Goal: Task Accomplishment & Management: Use online tool/utility

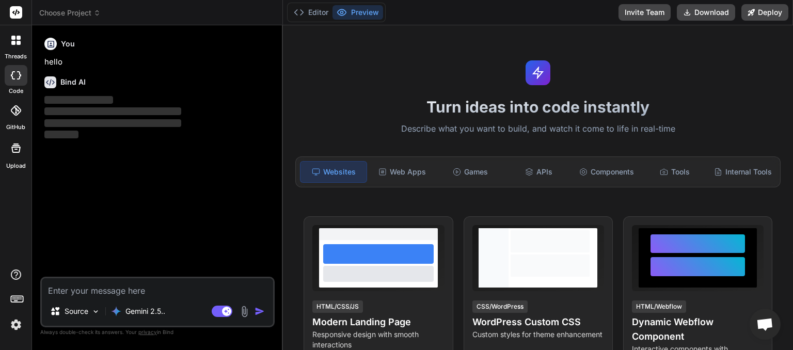
scroll to position [79, 0]
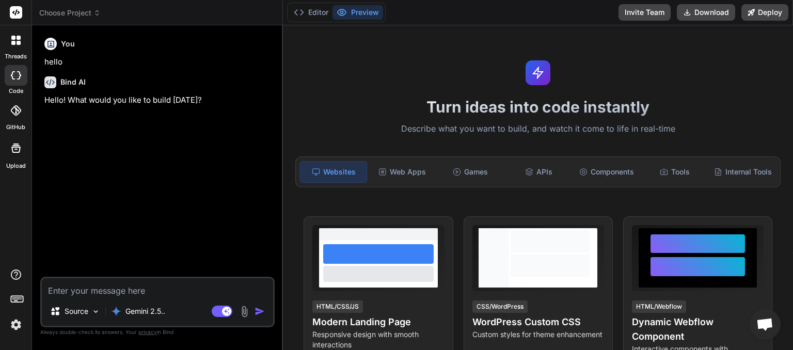
click at [99, 12] on icon at bounding box center [97, 11] width 3 height 2
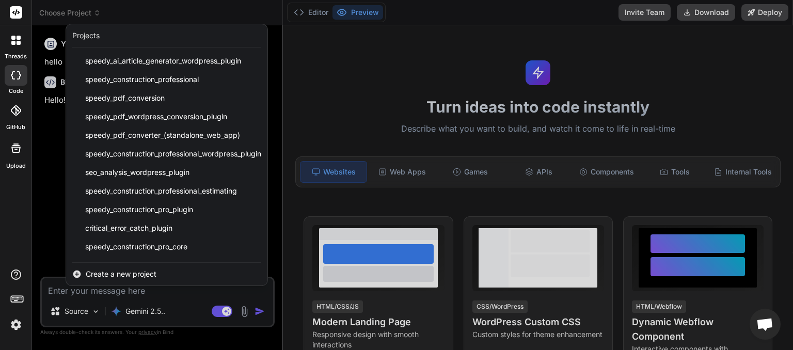
scroll to position [128, 0]
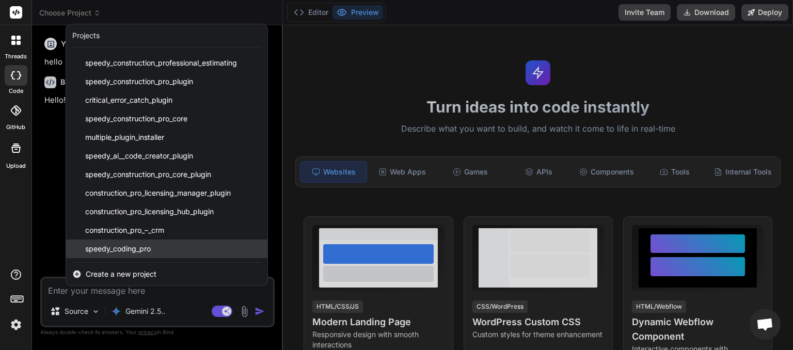
click at [137, 251] on span "speedy_coding_pro" at bounding box center [118, 249] width 66 height 10
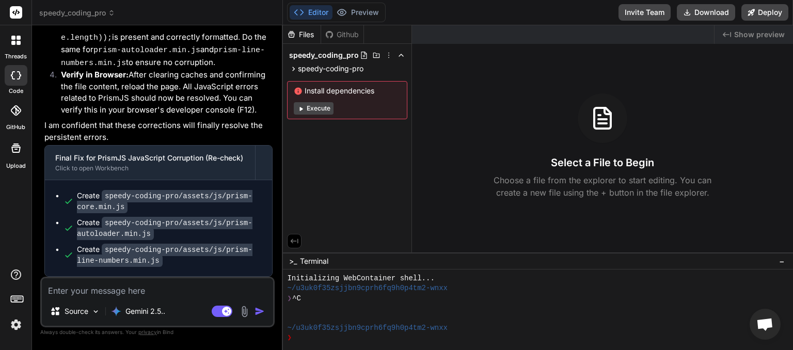
scroll to position [69562, 0]
click at [709, 14] on button "Download" at bounding box center [706, 12] width 58 height 17
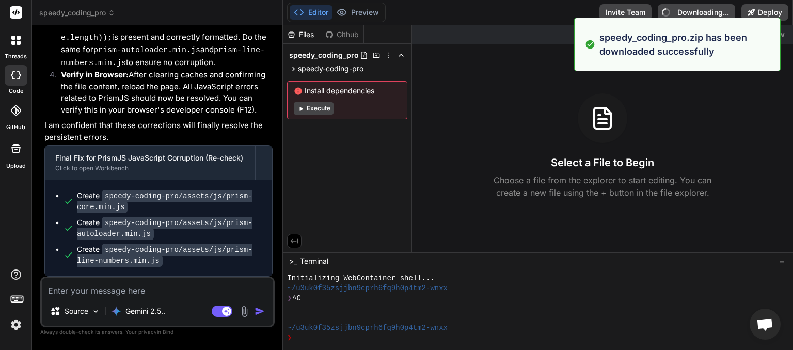
type textarea "x"
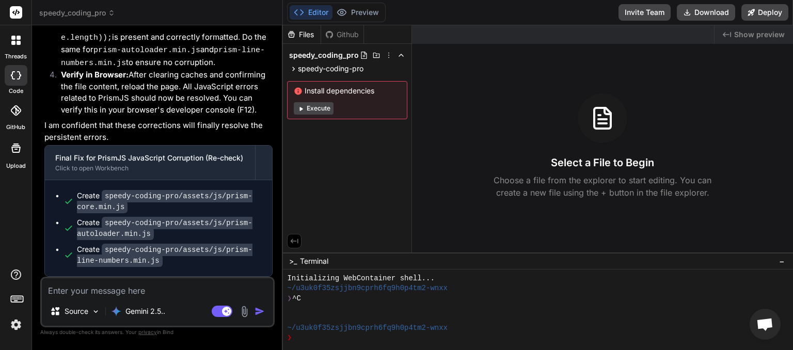
paste textarea "[JS Error] TypeError: can't access property "link", _(...) is undefined File: […"
type textarea "[JS Error] TypeError: can't access property "link", _(...) is undefined File: […"
type textarea "x"
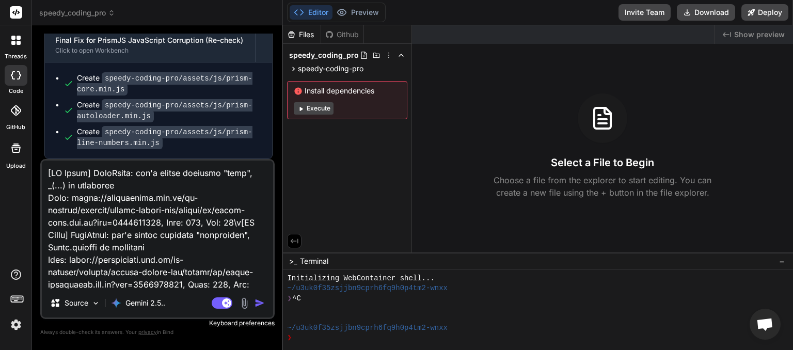
scroll to position [4340, 0]
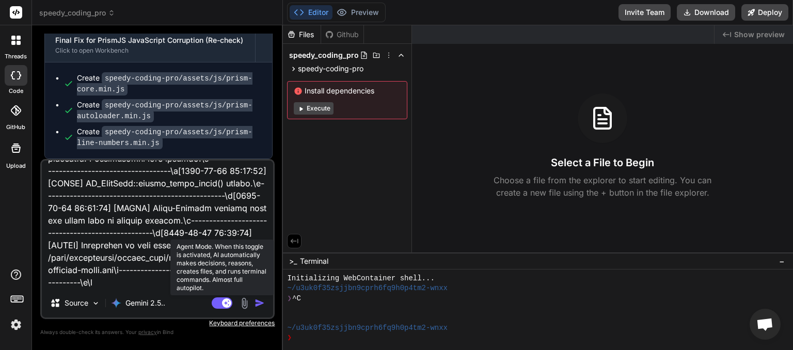
type textarea "[JS Error] TypeError: can't access property "link", _(...) is undefined File: […"
click at [216, 303] on rect at bounding box center [222, 303] width 21 height 11
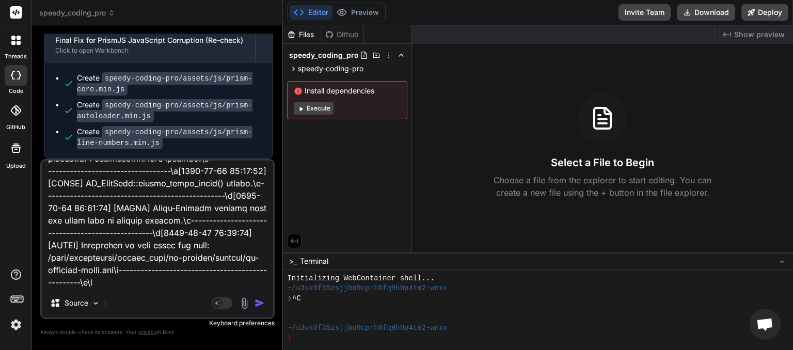
click at [258, 304] on img "button" at bounding box center [260, 303] width 10 height 10
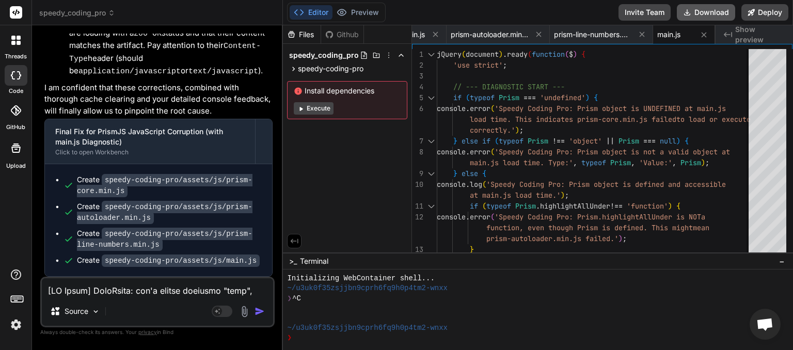
scroll to position [0, 51]
click at [706, 11] on button "Download" at bounding box center [706, 12] width 58 height 17
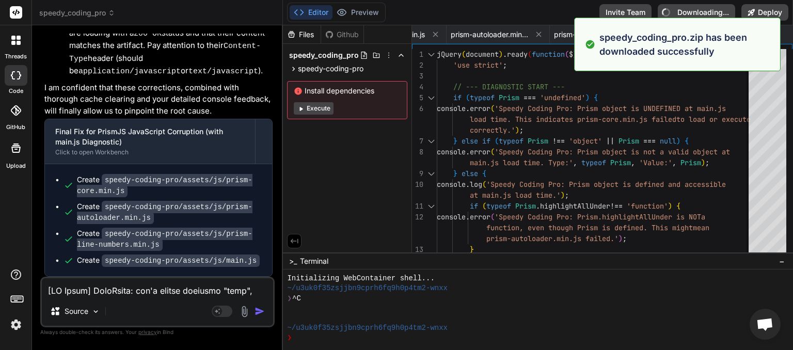
type textarea "x"
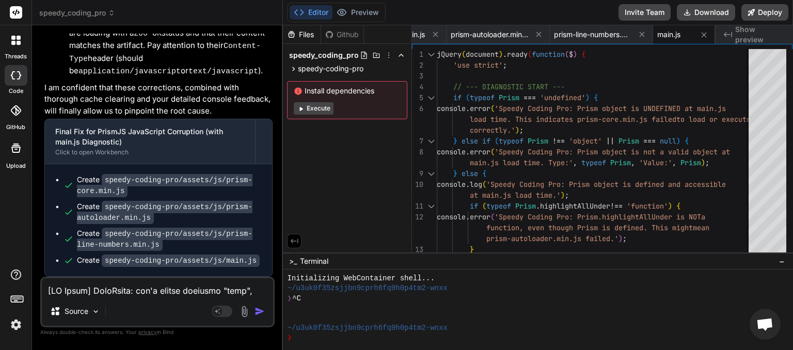
paste textarea "[DATE] 00:50:32 UTC] WordPress database error Duplicate key name 'plugin_slug' …"
type textarea "[[DATE] 00:50:32 UTC] WordPress database error Duplicate key name 'plugin_slug'…"
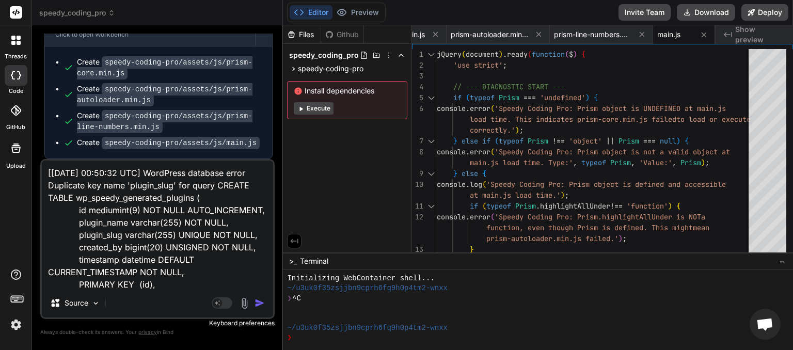
scroll to position [137, 0]
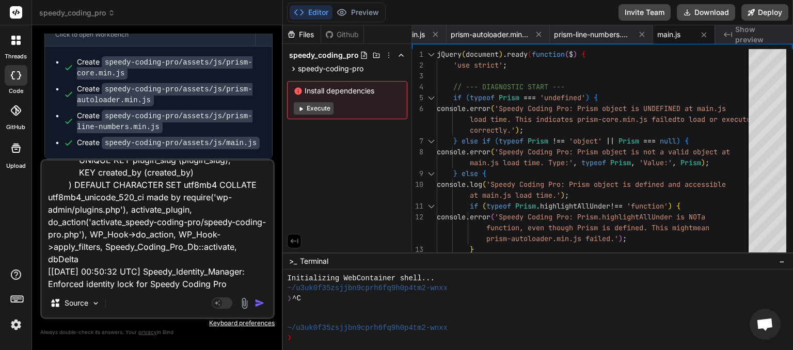
type textarea "x"
type textarea "[[DATE] 00:50:32 UTC] WordPress database error Duplicate key name 'plugin_slug'…"
type textarea "x"
paste textarea "[JS Error] TypeError: can't access property "link", _(...) is undefined File: […"
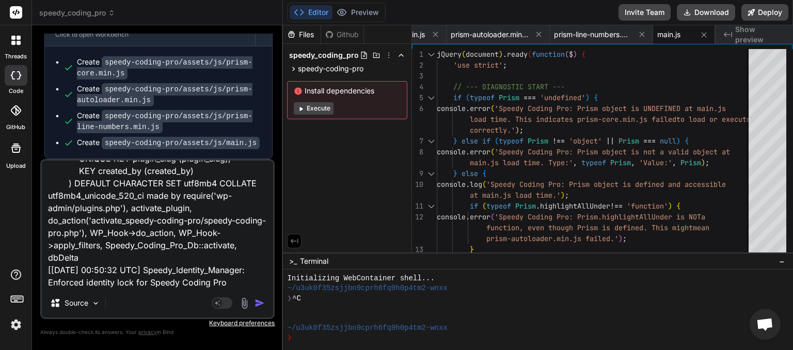
type textarea "[[DATE] 00:50:32 UTC] WordPress database error Duplicate key name 'plugin_slug'…"
type textarea "x"
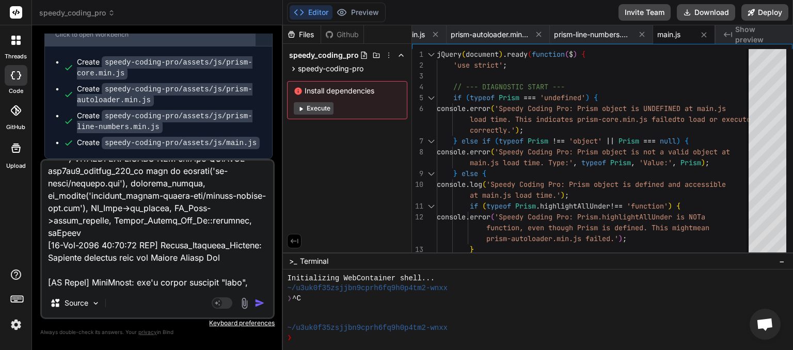
scroll to position [385, 0]
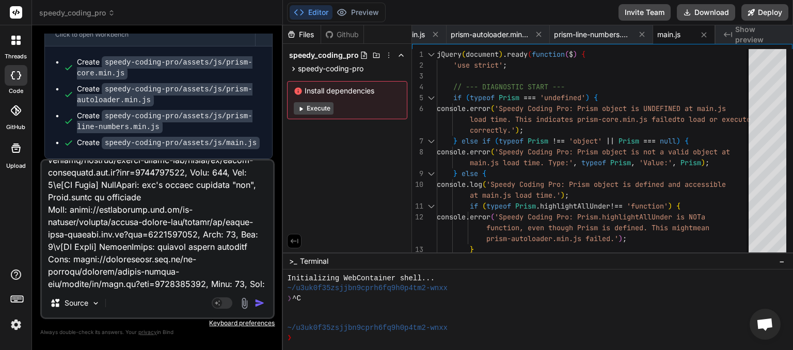
type textarea "[[DATE] 00:50:32 UTC] WordPress database error Duplicate key name 'plugin_slug'…"
click at [258, 303] on img "button" at bounding box center [260, 303] width 10 height 10
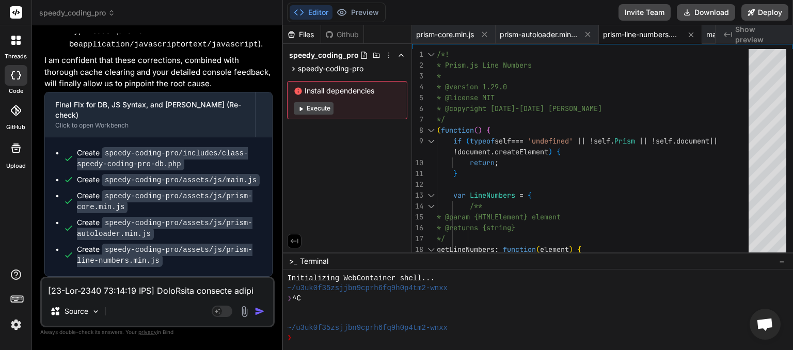
scroll to position [76336, 0]
click at [712, 15] on button "Download" at bounding box center [706, 12] width 58 height 17
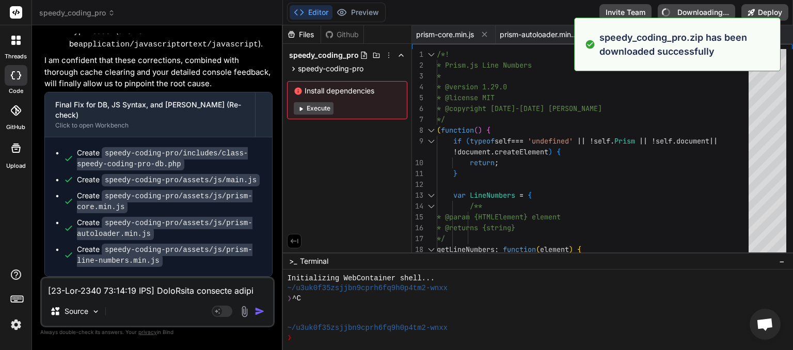
type textarea "x"
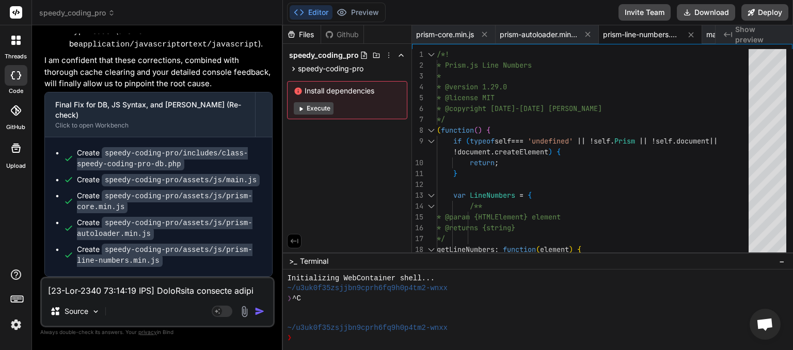
paste textarea "1:00:22 UTC] Speedy_Identity_Manager: Enforced identity lock for Speedy Coding …"
type textarea "[[DATE] 01:00:22 UTC] Speedy_Identity_Manager: Enforced identity lock for Speed…"
type textarea "x"
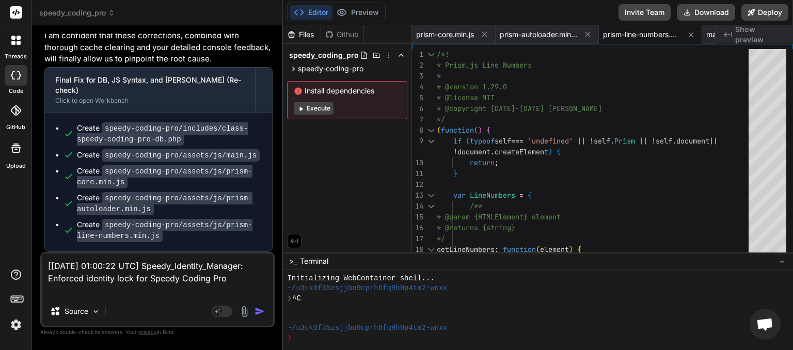
type textarea "[[DATE] 01:00:22 UTC] Speedy_Identity_Manager: Enforced identity lock for Speed…"
type textarea "x"
type textarea "[[DATE] 01:00:22 UTC] Speedy_Identity_Manager: Enforced identity lock for Speed…"
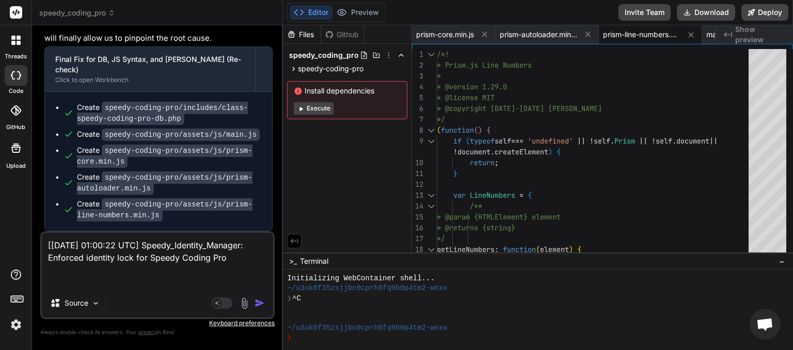
type textarea "x"
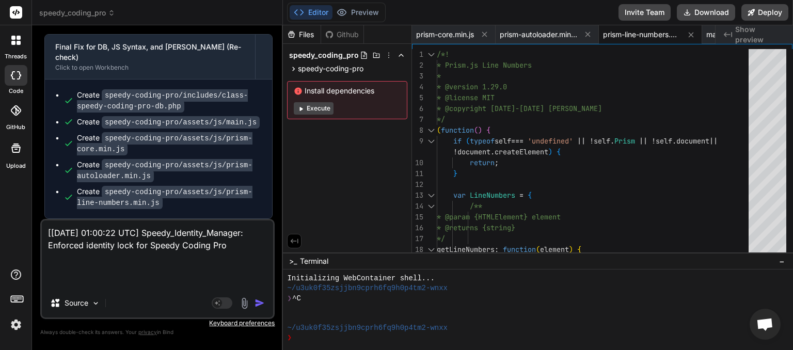
paste textarea "[JS Error] TypeError: can't access property "link", _(...) is undefined File: […"
type textarea "[[DATE] 01:00:22 UTC] Speedy_Identity_Manager: Enforced identity lock for Speed…"
type textarea "x"
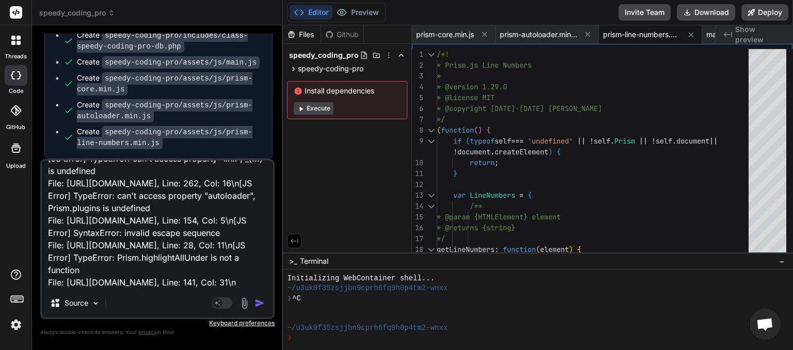
type textarea "[[DATE] 01:00:22 UTC] Speedy_Identity_Manager: Enforced identity lock for Speed…"
click at [259, 303] on img "button" at bounding box center [260, 303] width 10 height 10
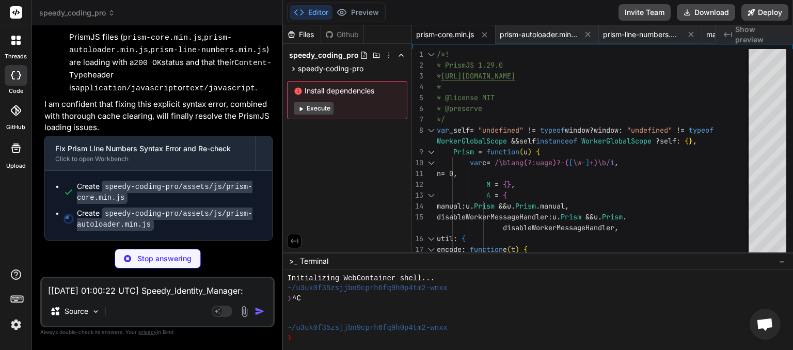
scroll to position [77695, 0]
click at [114, 294] on textarea "[[DATE] 01:00:22 UTC] Speedy_Identity_Manager: Enforced identity lock for Speed…" at bounding box center [157, 287] width 231 height 19
type textarea "x"
type textarea "i"
type textarea "x"
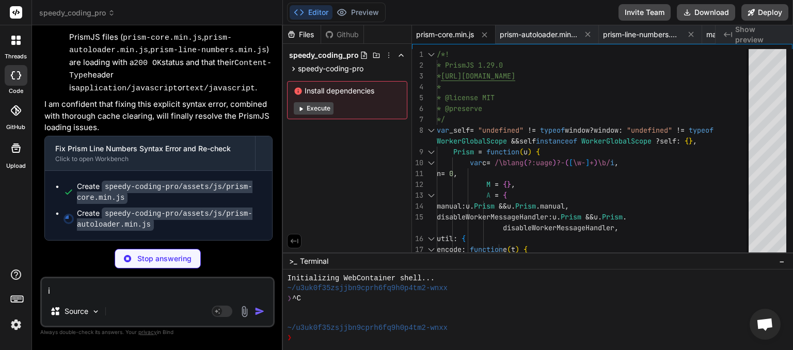
type textarea "is"
type textarea "x"
type textarea "isn"
type textarea "x"
type textarea "isnt"
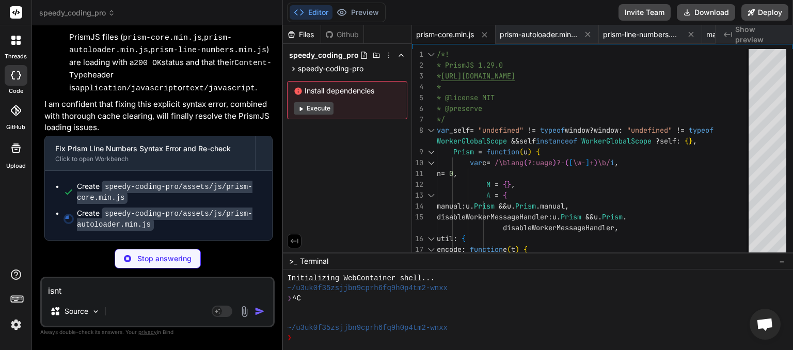
type textarea "x"
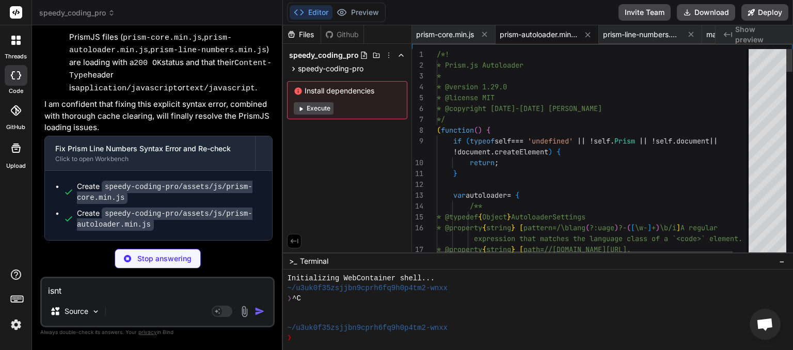
type textarea "isnt"
type textarea "x"
type textarea "isnt t"
type textarea "x"
type textarea "isnt th"
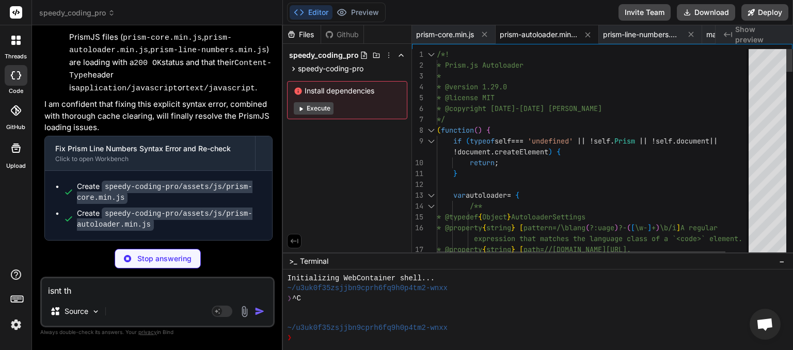
type textarea "x"
type textarea "isnt thi"
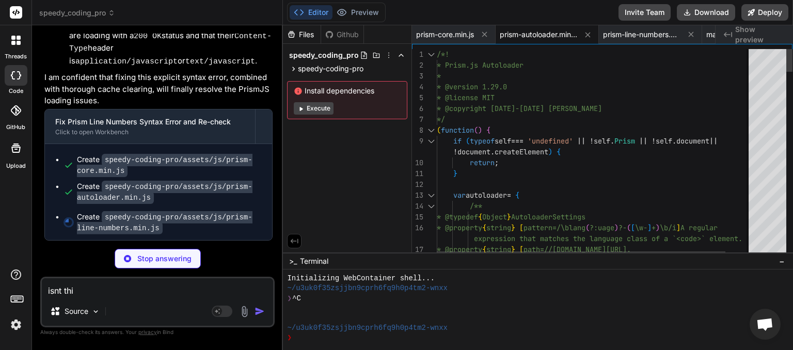
type textarea "x"
type textarea "isnt this"
type textarea "x"
type textarea "isnt this"
type textarea "x"
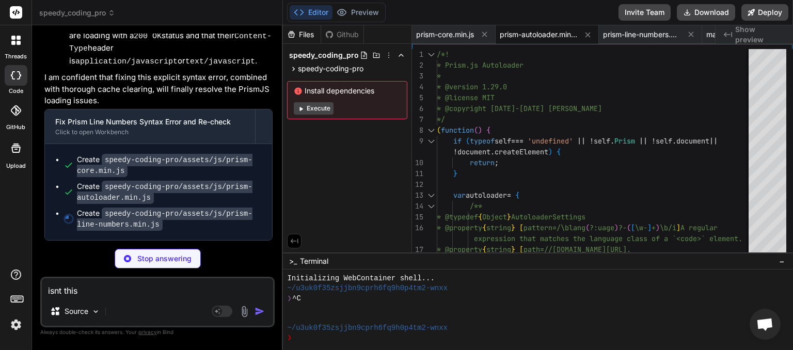
type textarea "isnt this j"
type textarea "x"
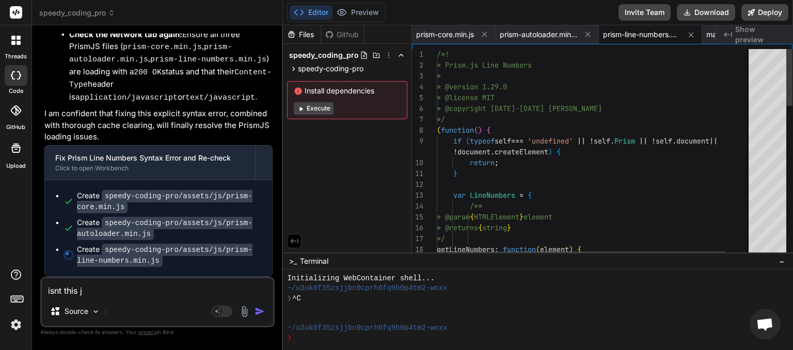
type textarea "isnt this ju"
type textarea "x"
type textarea "isnt this jus"
type textarea "x"
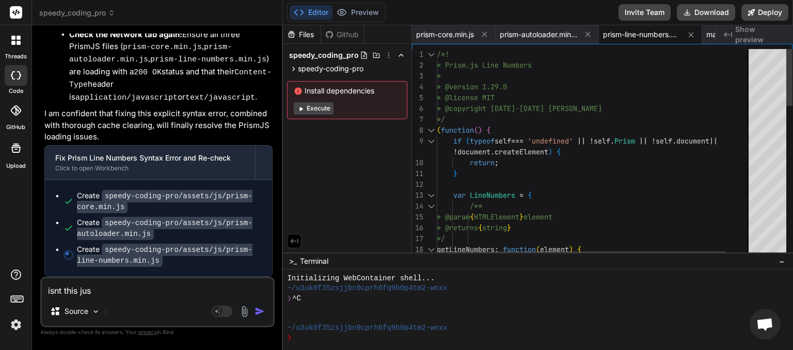
type textarea "isnt this just"
type textarea "x"
type textarea "isnt this just"
type textarea "x"
type textarea "isnt this just t"
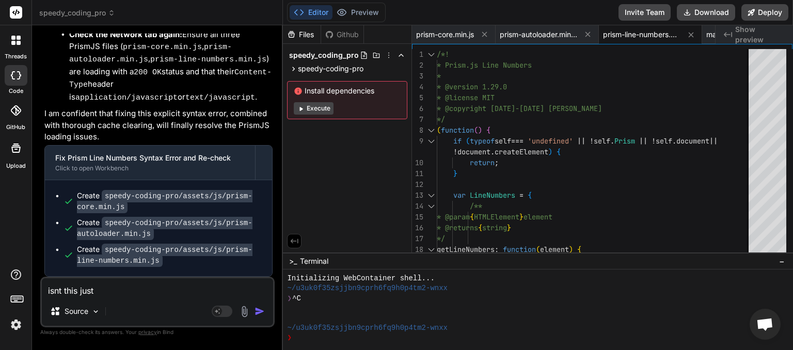
type textarea "x"
type textarea "isnt this just th"
type textarea "x"
type textarea "isnt this just the"
type textarea "x"
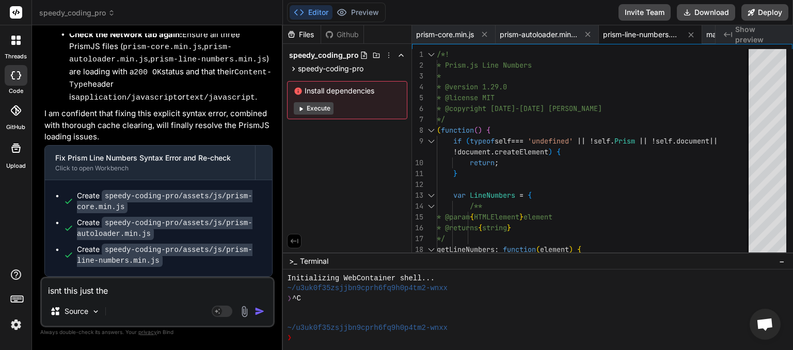
type textarea "isnt this just the"
type textarea "x"
type textarea "isnt this just the s"
type textarea "x"
type textarea "isnt this just the sa"
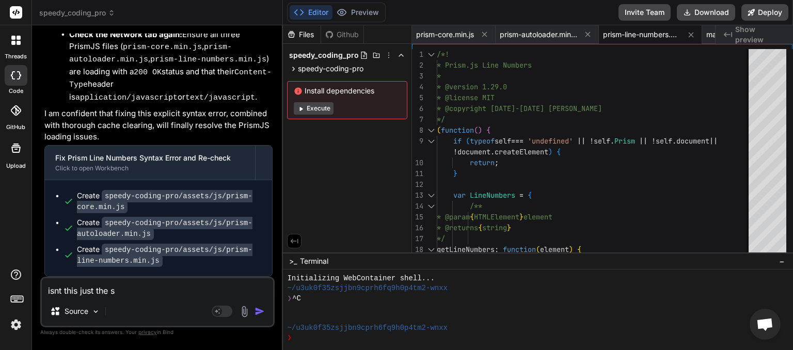
type textarea "x"
type textarea "isnt this just the [PERSON_NAME]"
type textarea "x"
type textarea "isnt this just the same"
type textarea "x"
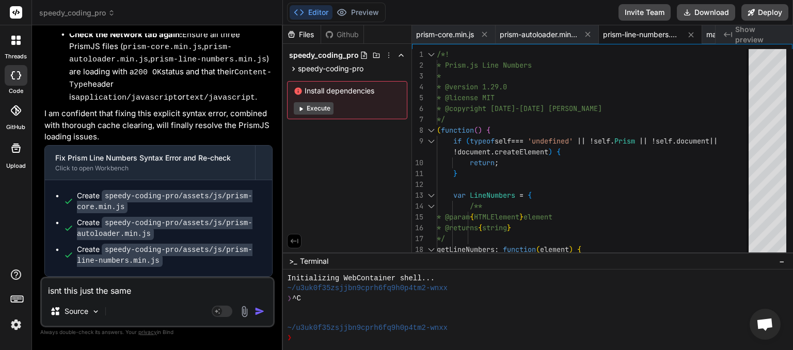
type textarea "isnt this just the same"
type textarea "x"
type textarea "isnt this just the same o"
type textarea "x"
type textarea "isnt this just the same or"
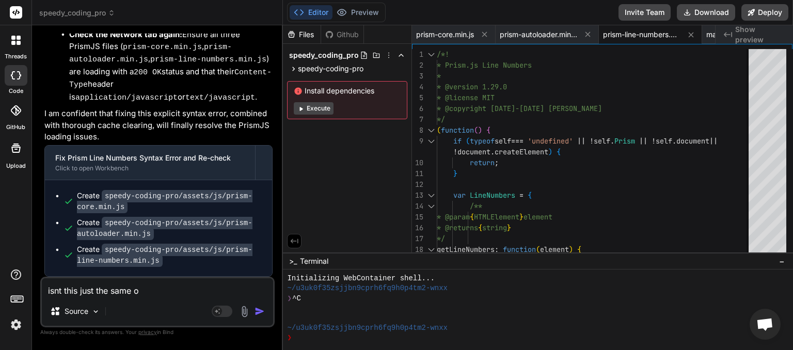
type textarea "x"
type textarea "isnt this just the same or"
type textarea "x"
type textarea "isnt this just the same or s"
type textarea "x"
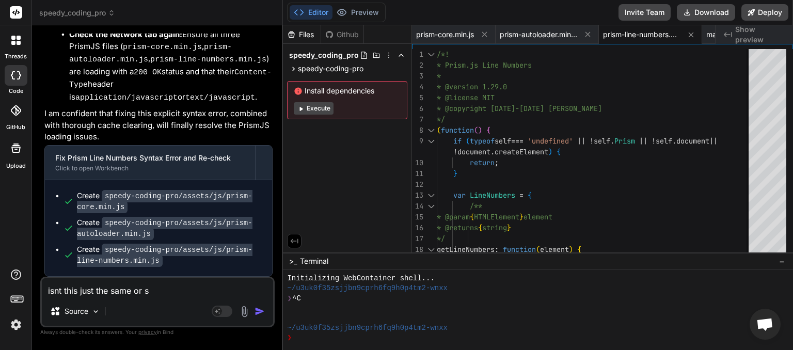
type textarea "isnt this just the same or si"
type textarea "x"
type textarea "isnt this just the same or sim"
type textarea "x"
type textarea "isnt this just the same or simi"
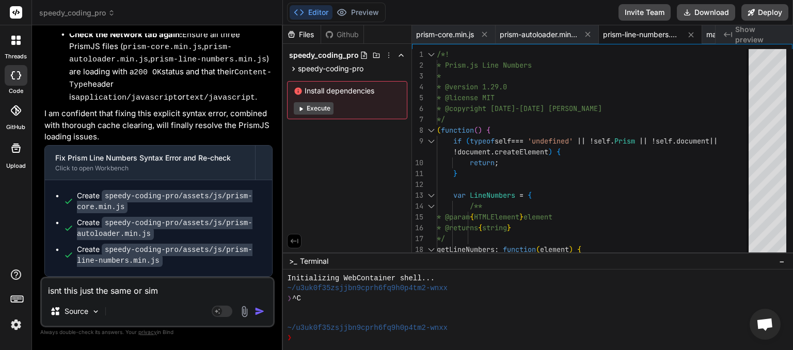
type textarea "x"
type textarea "isnt this just the same or simiu"
type textarea "x"
type textarea "isnt this just the same or simiul"
type textarea "x"
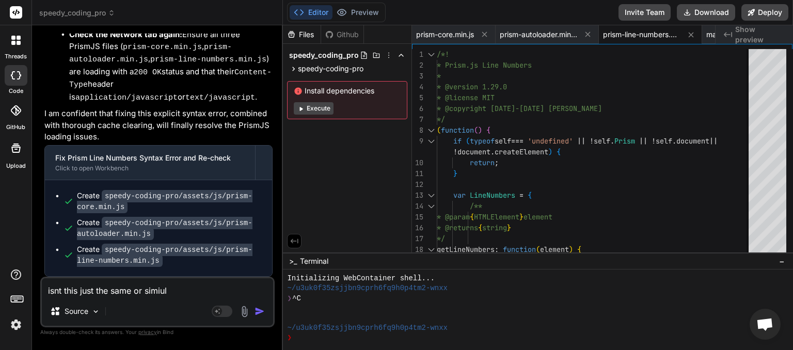
type textarea "isnt this just the same or simiula"
type textarea "x"
type textarea "isnt this just the same or simiular"
type textarea "x"
type textarea "isnt this just the same or similar"
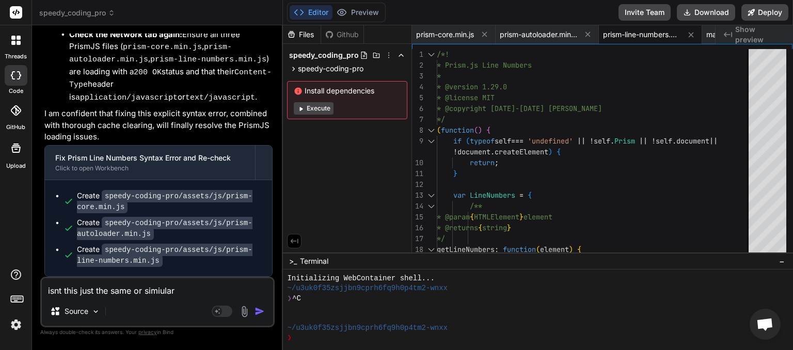
type textarea "x"
type textarea "isnt this just the same or similar"
type textarea "x"
type textarea "isnt this just the same or similar e"
type textarea "x"
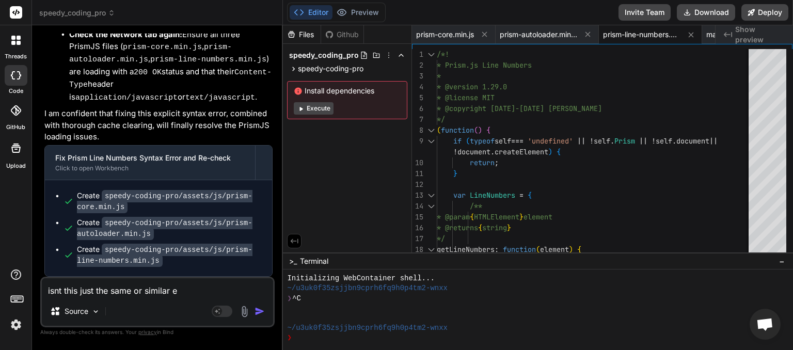
type textarea "isnt this just the same or similar er"
type textarea "x"
type textarea "isnt this just the same or similar err"
type textarea "x"
type textarea "isnt this just the same or similar erro"
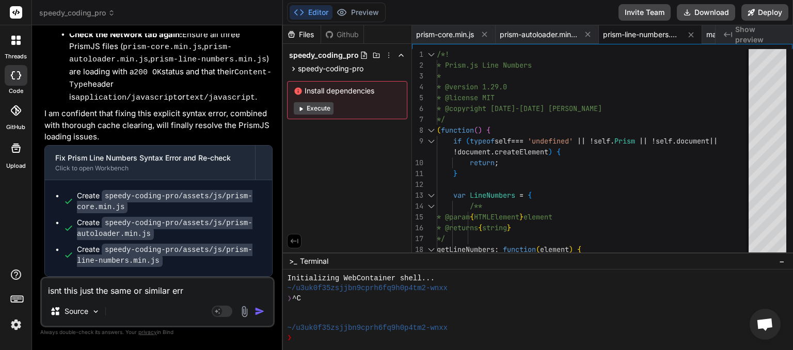
type textarea "x"
type textarea "isnt this just the same or similar error"
type textarea "x"
type textarea "isnt this just the same or similar errors"
type textarea "x"
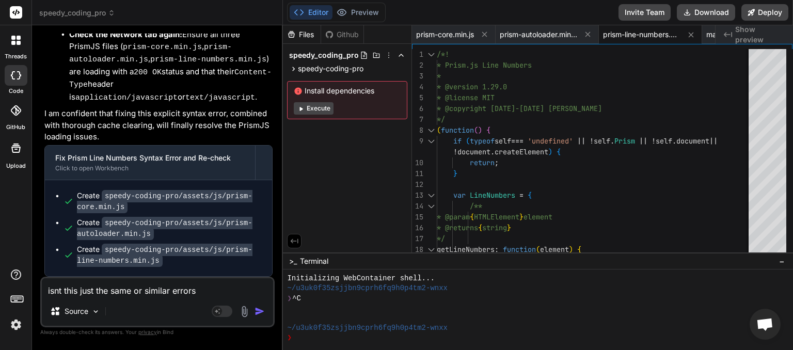
type textarea "isnt this just the same or similar errors"
type textarea "x"
type textarea "isnt this just the same or similar errors o"
type textarea "x"
type textarea "isnt this just the same or similar errors ov"
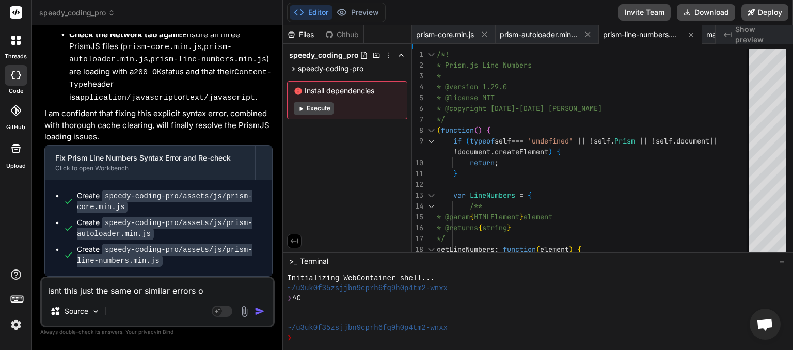
type textarea "x"
type textarea "isnt this just the same or similar errors ove"
type textarea "x"
type textarea "isnt this just the same or similar errors over"
type textarea "x"
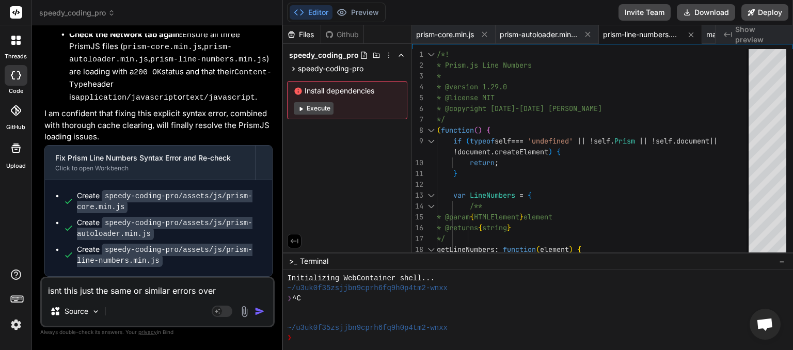
type textarea "isnt this just the same or similar errors over"
type textarea "x"
type textarea "isnt this just the same or similar errors over a"
type textarea "x"
type textarea "isnt this just the same or similar errors over an"
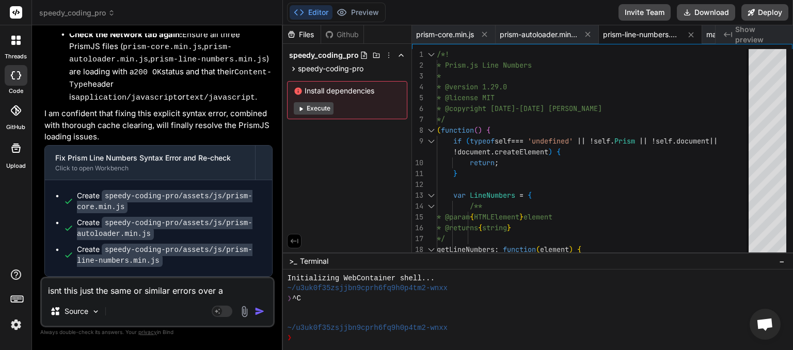
type textarea "x"
type textarea "isnt this just the same or similar errors over and"
type textarea "x"
type textarea "isnt this just the same or similar errors over and"
type textarea "x"
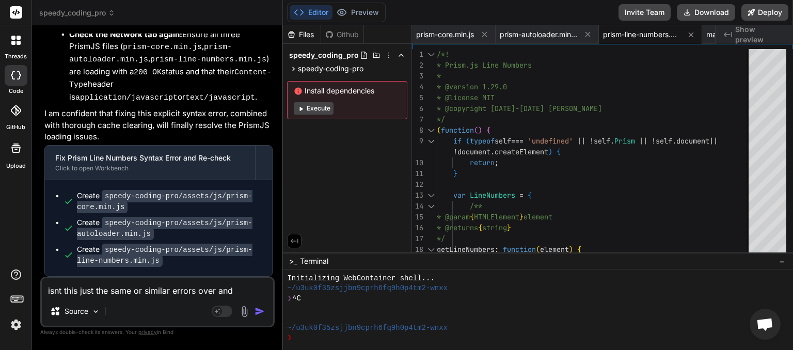
type textarea "isnt this just the same or similar errors over and o"
type textarea "x"
type textarea "isnt this just the same or similar errors over and ov"
type textarea "x"
type textarea "isnt this just the same or similar errors over and ove"
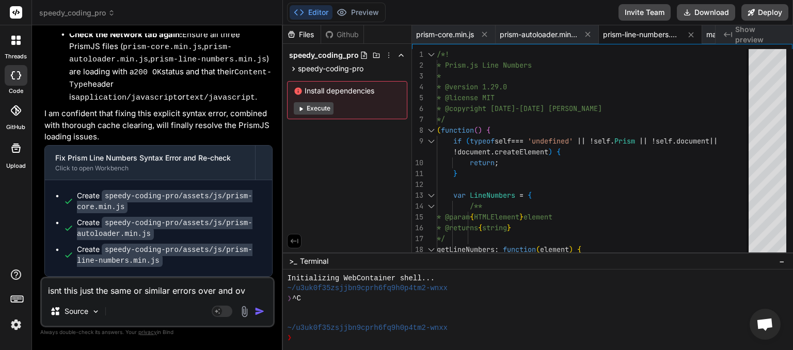
type textarea "x"
type textarea "isnt this just the same or similar errors over and over"
type textarea "x"
type textarea "isnt this just the same or similar errors over and over"
type textarea "x"
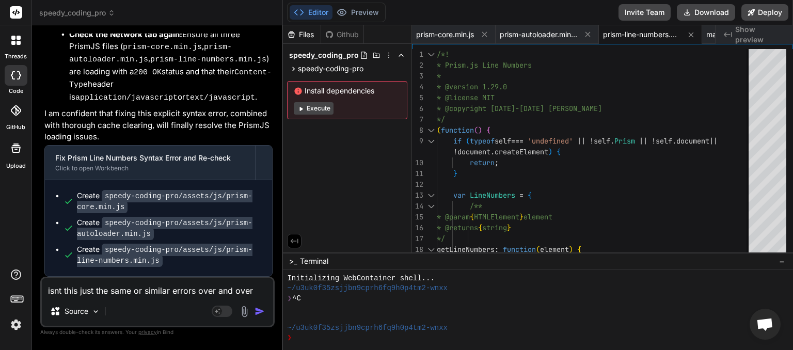
type textarea "isnt this just the same or similar errors over and over c"
type textarea "x"
type textarea "isnt this just the same or similar errors over and over ca"
type textarea "x"
type textarea "isnt this just the same or similar errors over and over can"
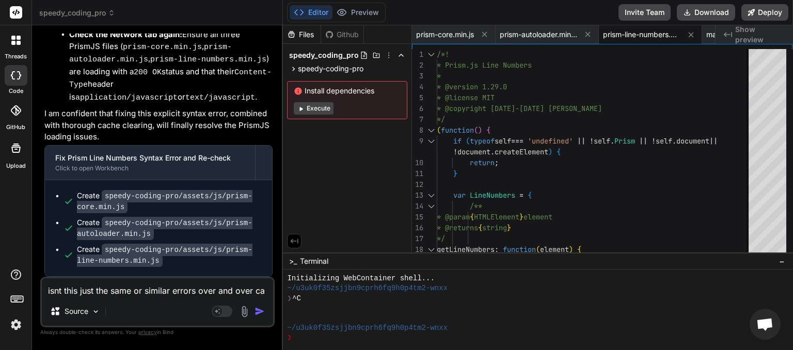
type textarea "x"
type textarea "isnt this just the same or similar errors over and over can"
type textarea "x"
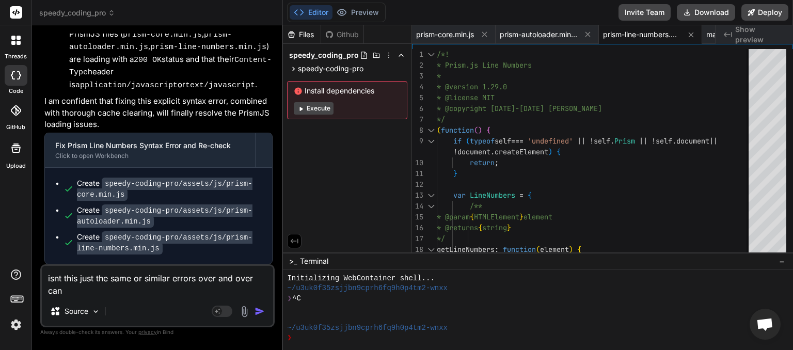
type textarea "isnt this just the same or similar errors over and over can w"
type textarea "x"
type textarea "isnt this just the same or similar errors over and over can we"
type textarea "x"
type textarea "isnt this just the same or similar errors over and over can we"
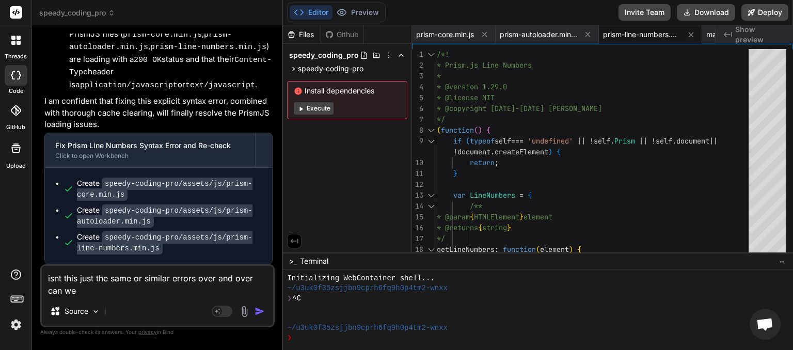
type textarea "x"
type textarea "isnt this just the same or similar errors over and over can we t"
type textarea "x"
type textarea "isnt this just the same or similar errors over and over can we tr"
type textarea "x"
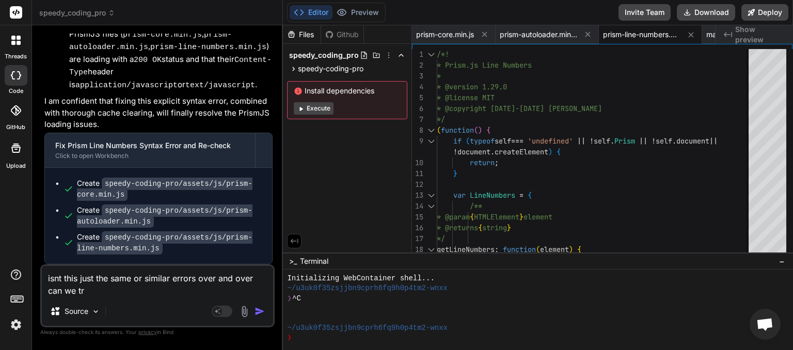
type textarea "isnt this just the same or similar errors over and over can we try"
type textarea "x"
type textarea "isnt this just the same or similar errors over and over can we try"
type textarea "x"
type textarea "isnt this just the same or similar errors over and over can we try s"
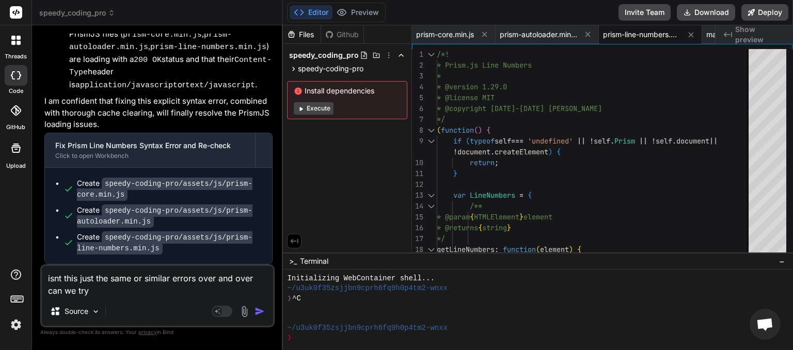
type textarea "x"
type textarea "isnt this just the same or similar errors over and over can we try so"
type textarea "x"
type textarea "isnt this just the same or similar errors over and over can we try som"
type textarea "x"
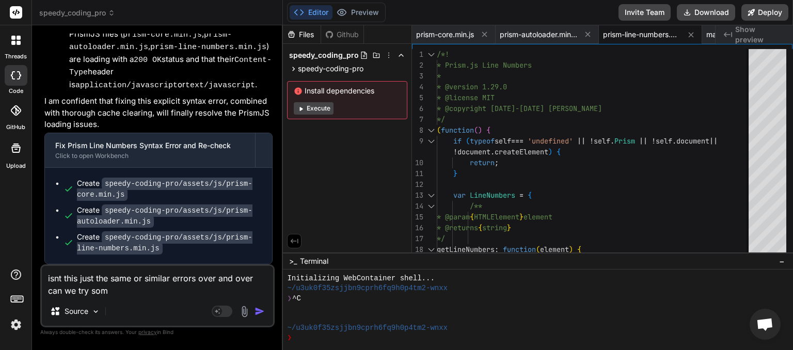
type textarea "isnt this just the same or similar errors over and over can we try some"
type textarea "x"
type textarea "isnt this just the same or similar errors over and over can we try somet"
type textarea "x"
type textarea "isnt this just the same or similar errors over and over can we try someth"
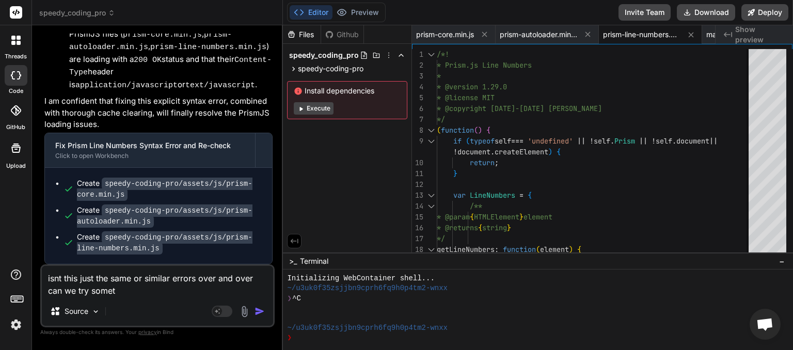
type textarea "x"
type textarea "isnt this just the same or similar errors over and over can we try somethi"
type textarea "x"
type textarea "isnt this just the same or similar errors over and over can we try somethin"
type textarea "x"
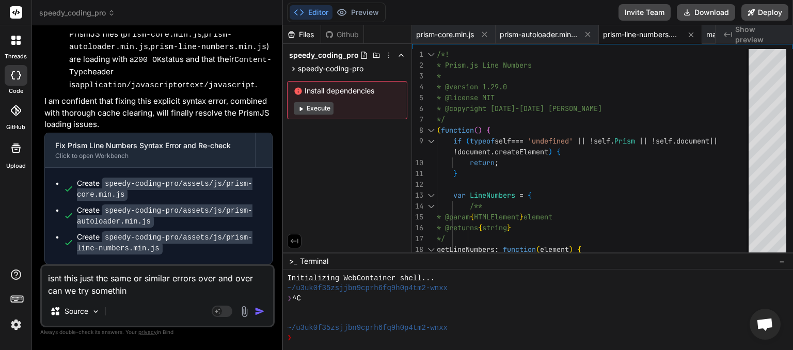
type textarea "isnt this just the same or similar errors over and over can we try something"
type textarea "x"
type textarea "isnt this just the same or similar errors over and over can we try something"
type textarea "x"
type textarea "isnt this just the same or similar errors over and over can we try something d"
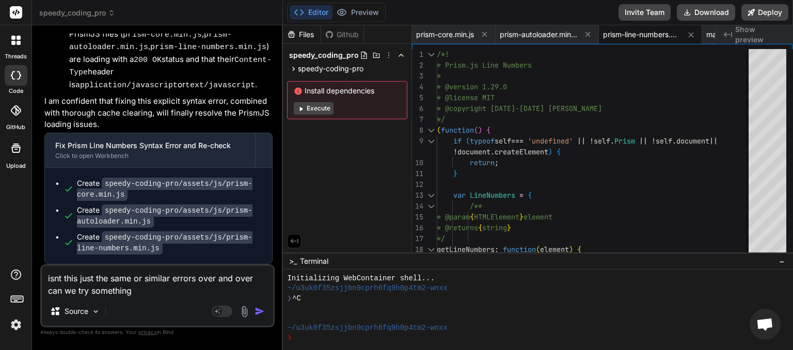
type textarea "x"
type textarea "isnt this just the same or similar errors over and over can we try something di"
type textarea "x"
type textarea "isnt this just the same or similar errors over and over can we try something dif"
type textarea "x"
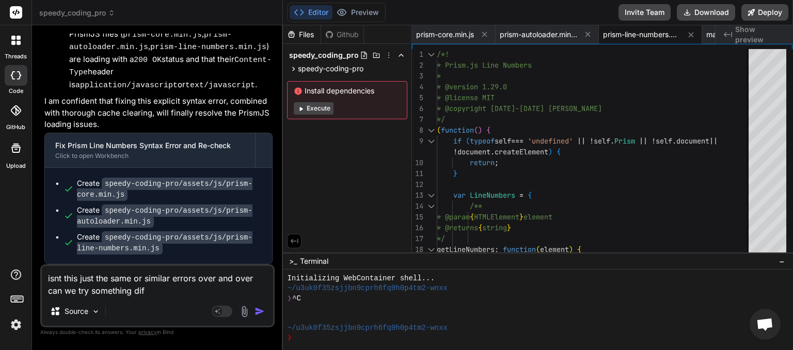
type textarea "isnt this just the same or similar errors over and over can we try something di…"
type textarea "x"
type textarea "isnt this just the same or similar errors over and over can we try something di…"
type textarea "x"
type textarea "isnt this just the same or similar errors over and over can we try something di…"
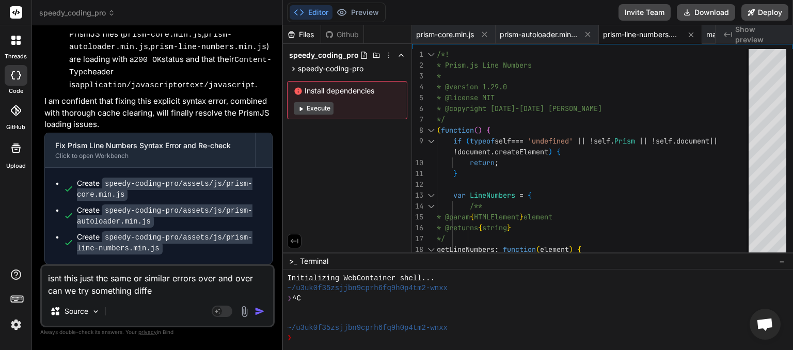
type textarea "x"
type textarea "isnt this just the same or similar errors over and over can we try something di…"
type textarea "x"
type textarea "isnt this just the same or similar errors over and over can we try something di…"
type textarea "x"
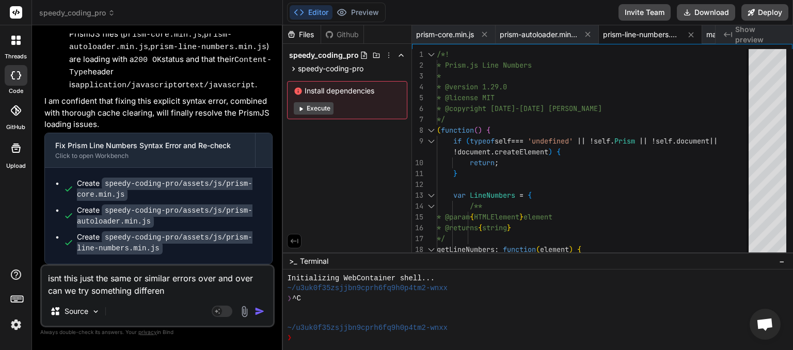
type textarea "isnt this just the same or similar errors over and over can we try something di…"
type textarea "x"
type textarea "isnt this just the same or similar errors over and over can we try something di…"
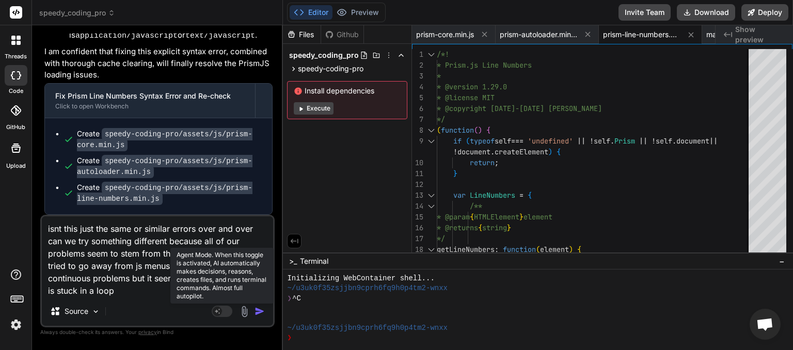
click at [229, 309] on rect at bounding box center [222, 311] width 21 height 11
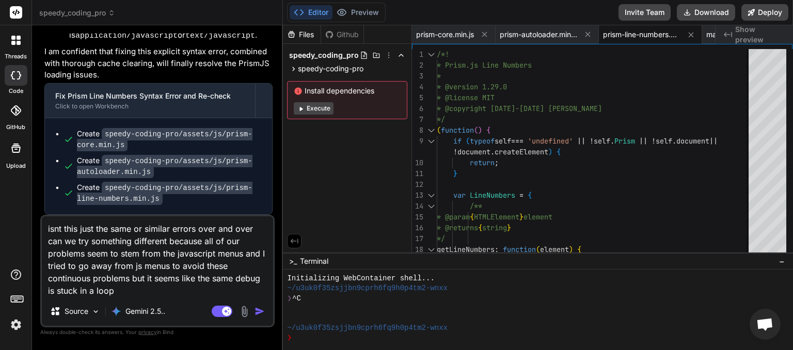
click at [264, 313] on img "button" at bounding box center [260, 311] width 10 height 10
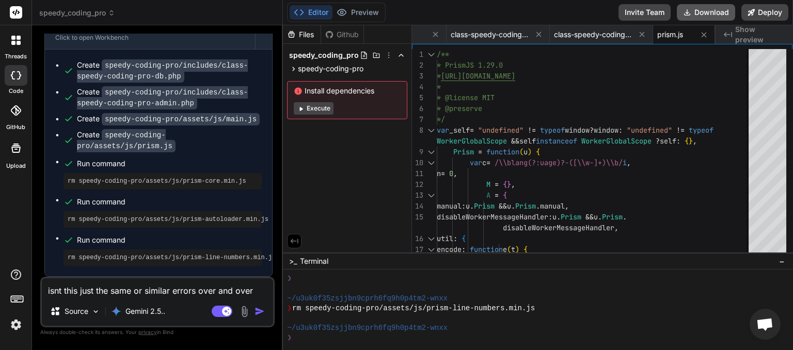
scroll to position [0, 319]
click at [704, 18] on button "Download" at bounding box center [706, 12] width 58 height 17
paste textarea "[[DATE] 01:16:07 UTC] PHP Parse error: syntax error, unexpected token "\" in /h…"
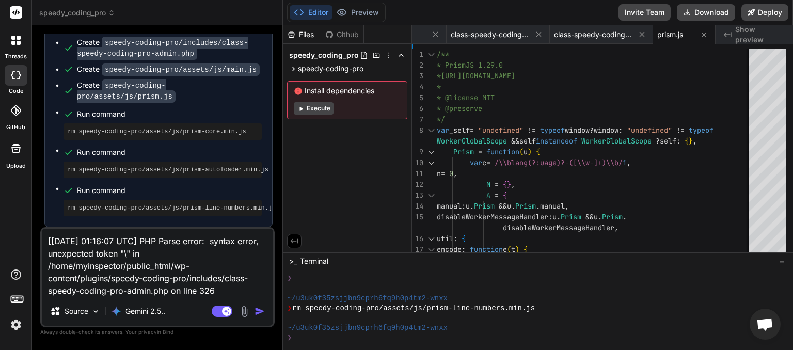
click at [259, 310] on img "button" at bounding box center [260, 311] width 10 height 10
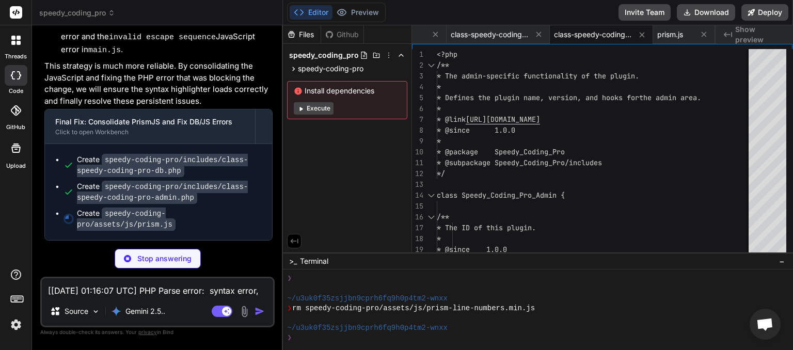
scroll to position [79207, 0]
click at [170, 292] on textarea "[[DATE] 01:16:07 UTC] PHP Parse error: syntax error, unexpected token "\" in /h…" at bounding box center [157, 287] width 231 height 19
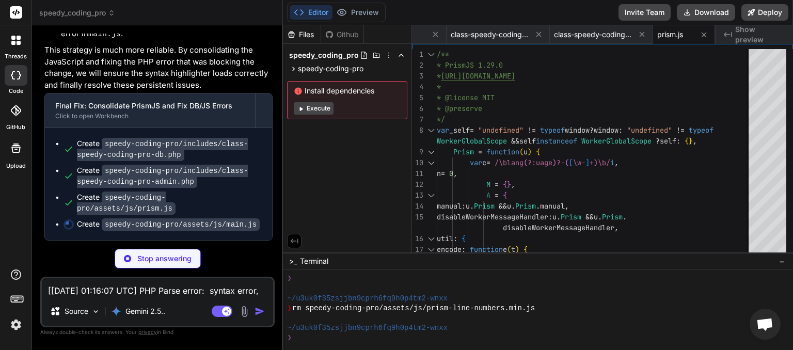
scroll to position [79222, 0]
click at [140, 290] on textarea "[[DATE] 01:16:07 UTC] PHP Parse error: syntax error, unexpected token "\" in /h…" at bounding box center [157, 287] width 231 height 19
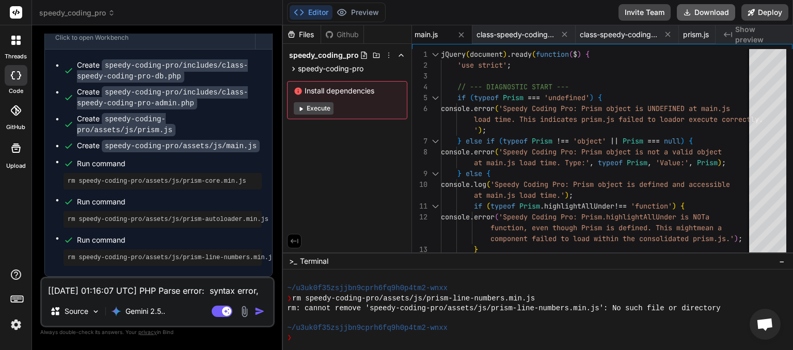
scroll to position [0, 292]
click at [707, 15] on button "Download" at bounding box center [706, 12] width 58 height 17
paste textarea "27:29 UTC] Speedy_Identity_Manager: Enforced identity lock for Speedy Coding Pr…"
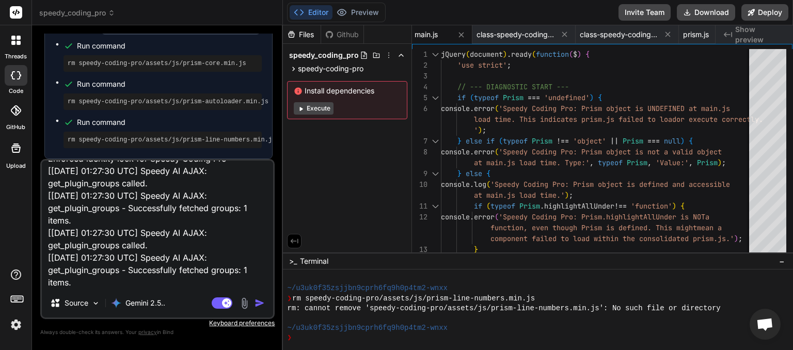
click at [56, 286] on textarea "[[DATE] 01:27:29 UTC] Speedy_Identity_Manager: Enforced identity lock for Speed…" at bounding box center [157, 225] width 231 height 128
paste textarea "[JS Error] TypeError: can't access property "link", _(...) is undefined File: […"
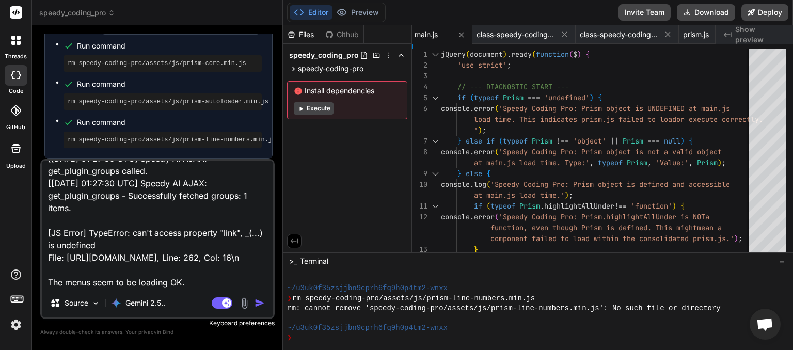
scroll to position [138, 0]
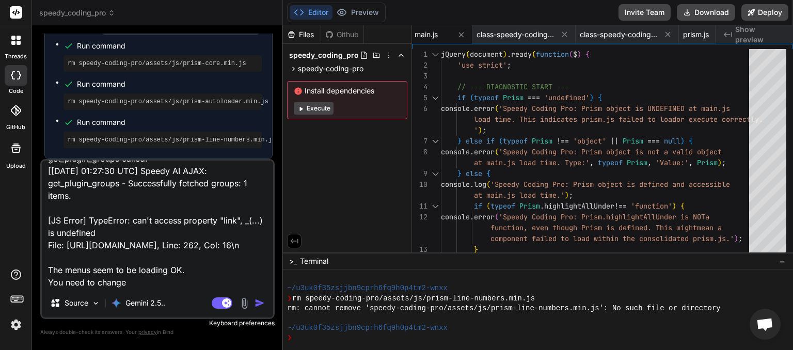
paste textarea "Estimator Builder"
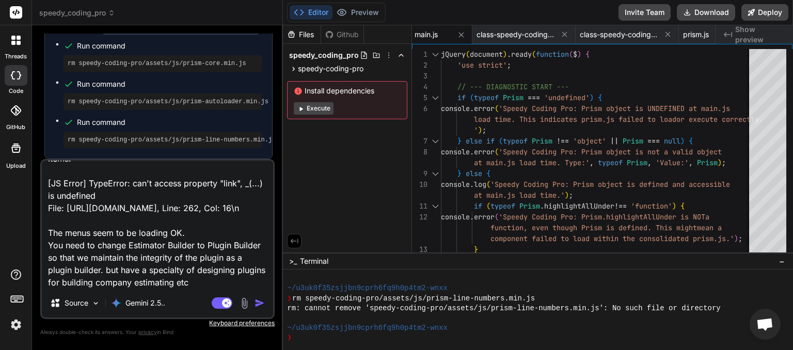
scroll to position [200, 0]
click at [162, 189] on textarea "[[DATE] 01:27:29 UTC] Speedy_Identity_Manager: Enforced identity lock for Speed…" at bounding box center [157, 225] width 231 height 128
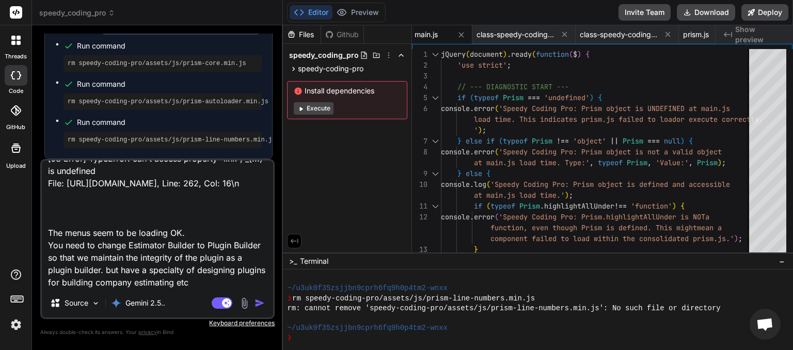
paste textarea "Uncaught TypeError: can't access property "link", _(...) is undefined Prism [UR…"
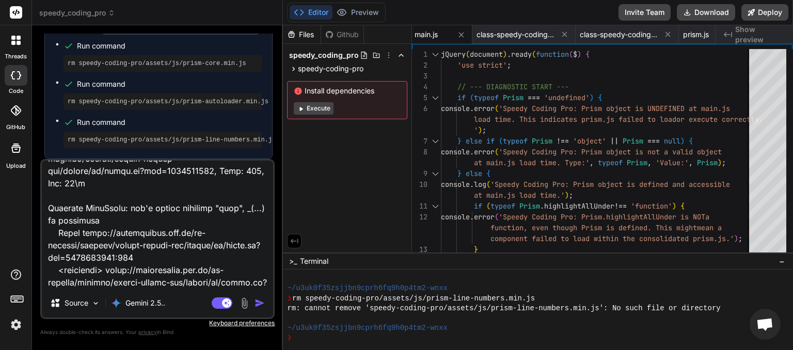
scroll to position [323, 0]
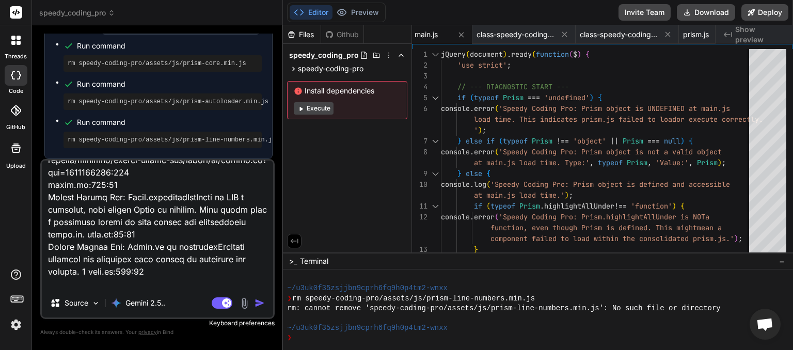
click at [257, 302] on img "button" at bounding box center [260, 303] width 10 height 10
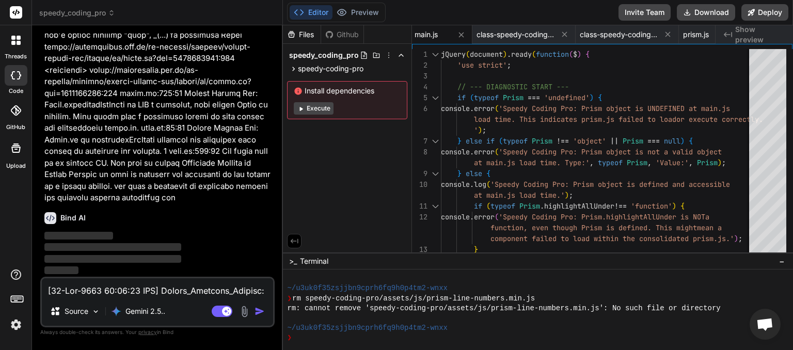
scroll to position [0, 292]
click at [111, 289] on textarea at bounding box center [157, 287] width 231 height 19
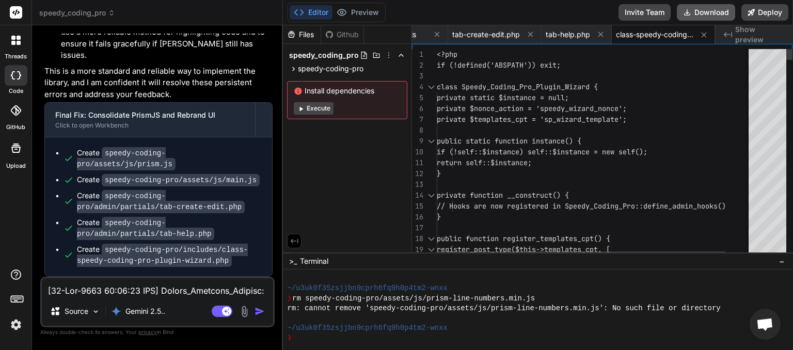
scroll to position [0, 585]
click at [705, 13] on button "Download" at bounding box center [706, 12] width 58 height 17
paste textarea "WP FailSafe has detected a critical error on your website ([URL][DOMAIN_NAME]) …"
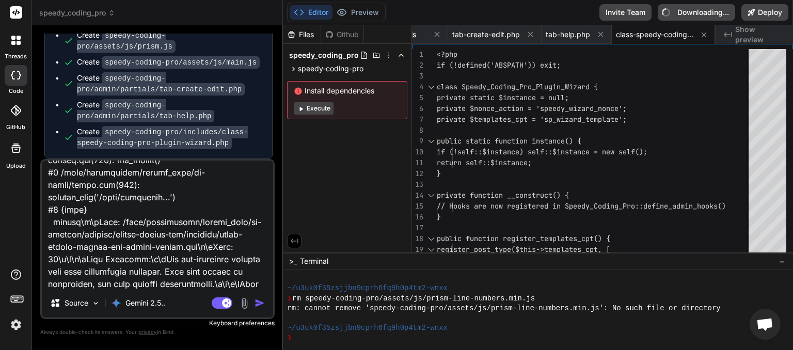
click at [263, 307] on img "button" at bounding box center [260, 303] width 10 height 10
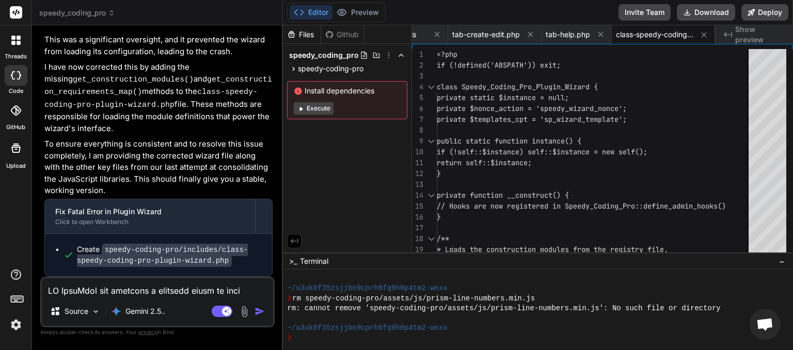
scroll to position [0, 585]
paste textarea "WP FailSafe Frontend Errors: [JS Error] SyntaxError: invalid escape sequence Fi…"
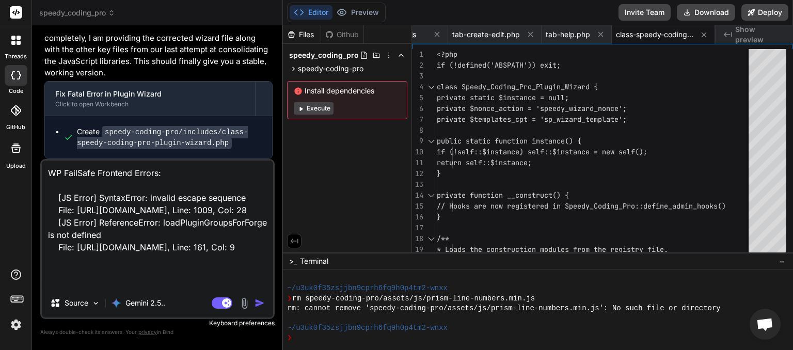
click at [257, 305] on img "button" at bounding box center [260, 303] width 10 height 10
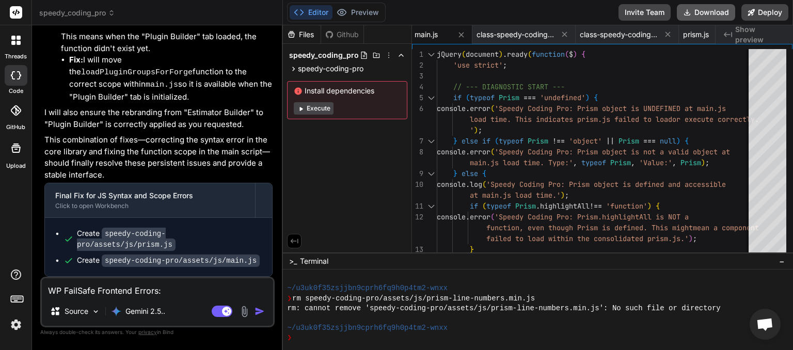
scroll to position [0, 292]
click at [697, 9] on button "Download" at bounding box center [706, 12] width 58 height 17
paste textarea "[[DATE] 01:49:02 UTC] Speedy_Identity_Manager: Enforced identity lock for Speed…"
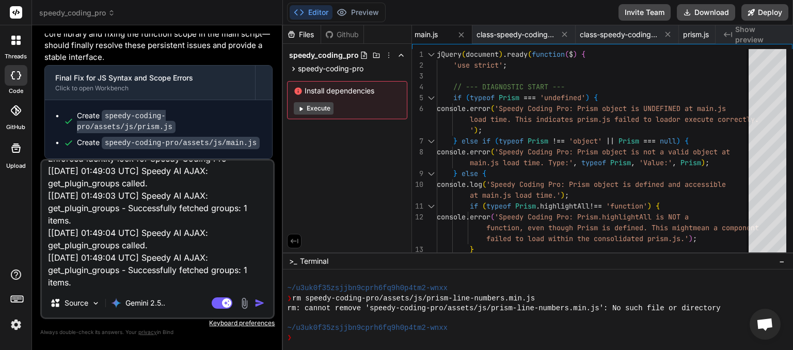
scroll to position [0, 0]
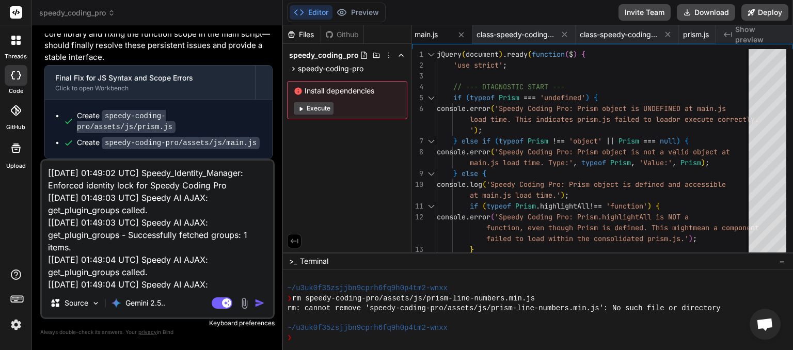
drag, startPoint x: 75, startPoint y: 286, endPoint x: 0, endPoint y: 78, distance: 220.8
click at [42, 161] on textarea "[[DATE] 01:49:02 UTC] Speedy_Identity_Manager: Enforced identity lock for Speed…" at bounding box center [157, 225] width 231 height 128
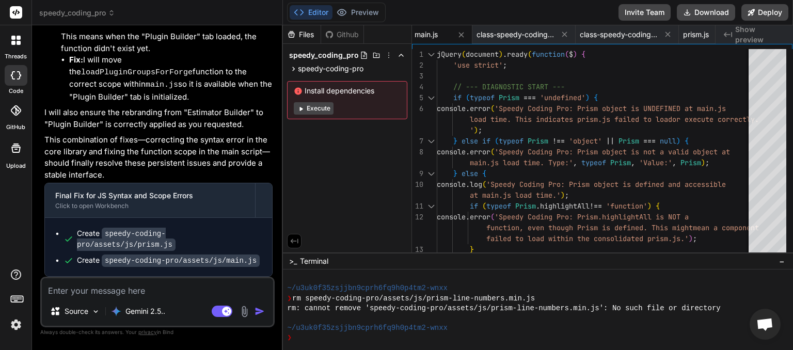
scroll to position [0, 292]
paste textarea "[[DATE] 01:49:45 UTC] Speedy AI AJAX: get_plugin_groups called. [[DATE] 01:49:4…"
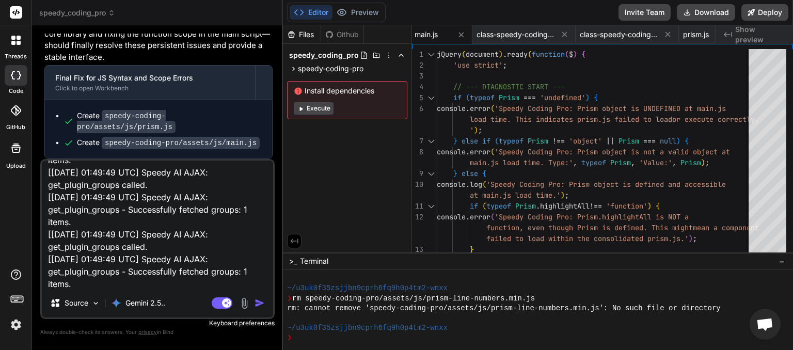
paste textarea "[JS Error] SyntaxError: unterminated regular expression literal File: [URL][DOM…"
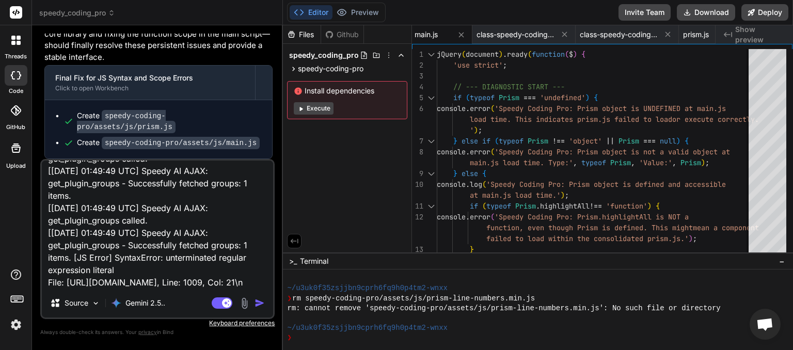
paste textarea "Uncaught SyntaxError: unterminated regular expression literal prism.js:1009:21 …"
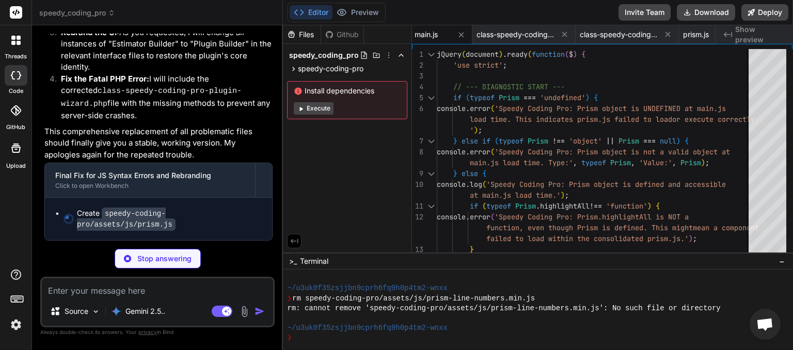
scroll to position [82308, 0]
click at [101, 294] on textarea at bounding box center [157, 287] width 231 height 19
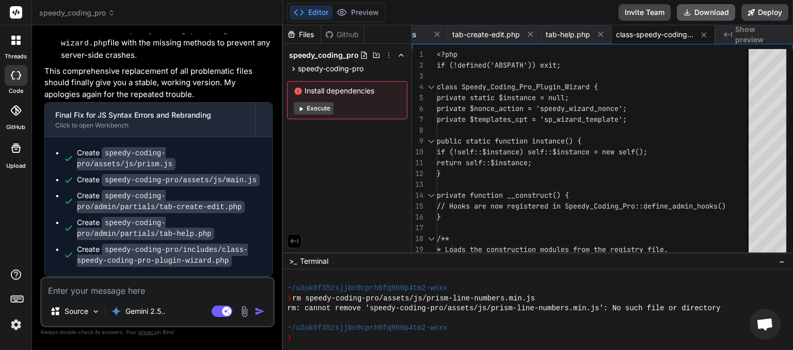
scroll to position [0, 585]
click at [710, 13] on button "Download" at bounding box center [706, 12] width 58 height 17
click at [87, 288] on textarea at bounding box center [157, 287] width 231 height 19
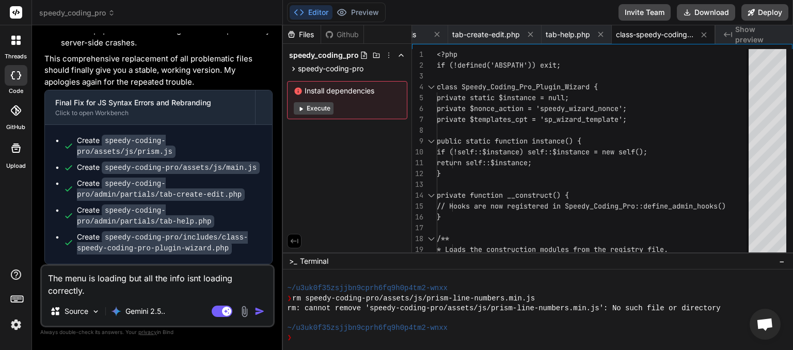
paste textarea "[[DATE] 01:59:01 UTC] Speedy_Identity_Manager: Enforced identity lock for Speed…"
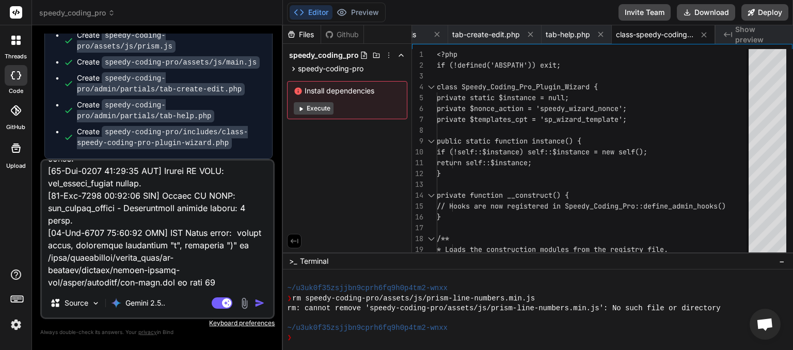
scroll to position [498, 0]
paste textarea "Speedy AI AJAX Error: <empty string> Object { readyState: 4, getResponseHeader:…"
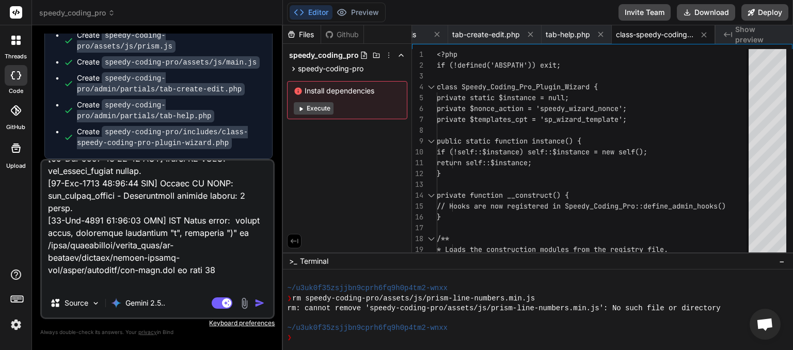
scroll to position [610, 0]
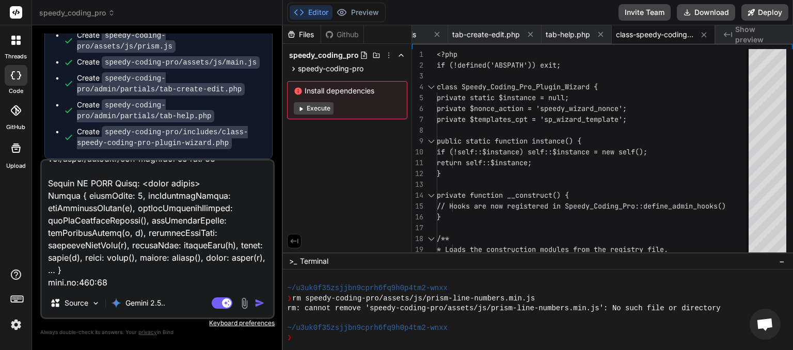
click at [261, 306] on img "button" at bounding box center [260, 303] width 10 height 10
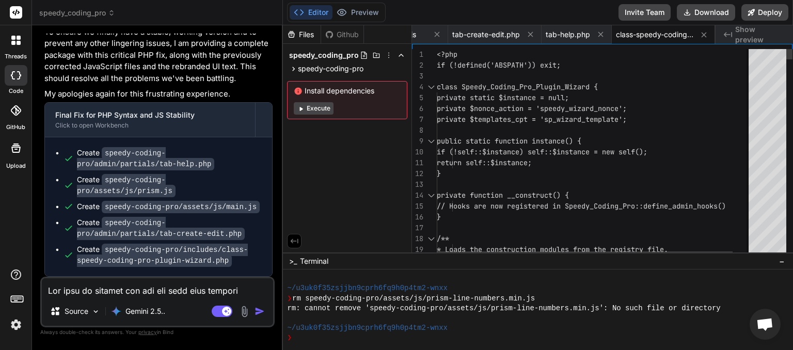
scroll to position [0, 585]
paste textarea "<?lor /** * ✅ Ipsumd Sitame Con — AD Elitsedd Eiusmodtempo & Inci Utlabor * Etd…"
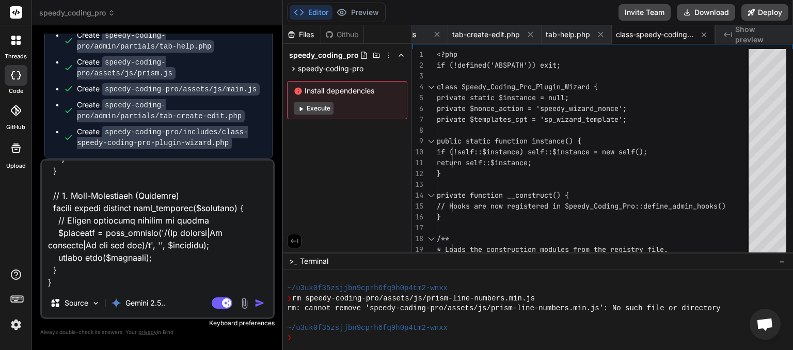
click at [261, 301] on img "button" at bounding box center [260, 303] width 10 height 10
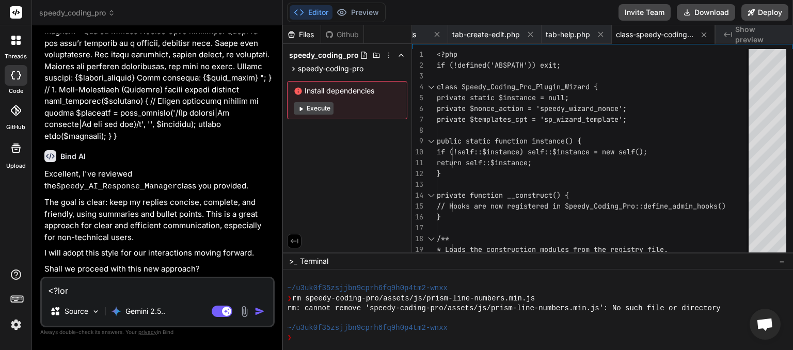
scroll to position [83676, 0]
click at [120, 291] on textarea at bounding box center [157, 287] width 231 height 19
paste textarea "Do you provide a breakdown of what sheet is allowed for and in what areas? Just…"
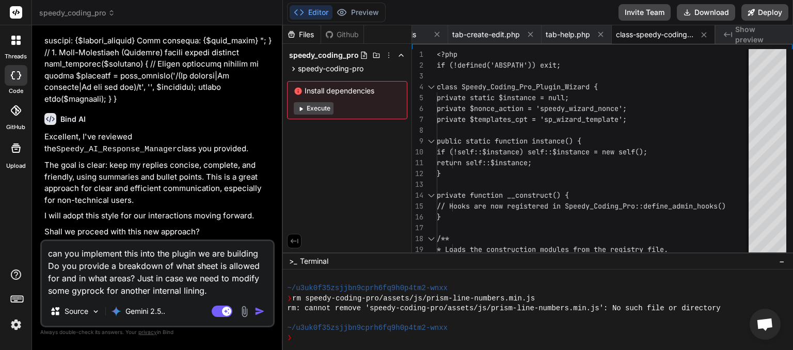
drag, startPoint x: 120, startPoint y: 297, endPoint x: 42, endPoint y: 272, distance: 81.4
click at [42, 272] on textarea "can you implement this into the plugin we are building Do you provide a breakdo…" at bounding box center [157, 269] width 231 height 56
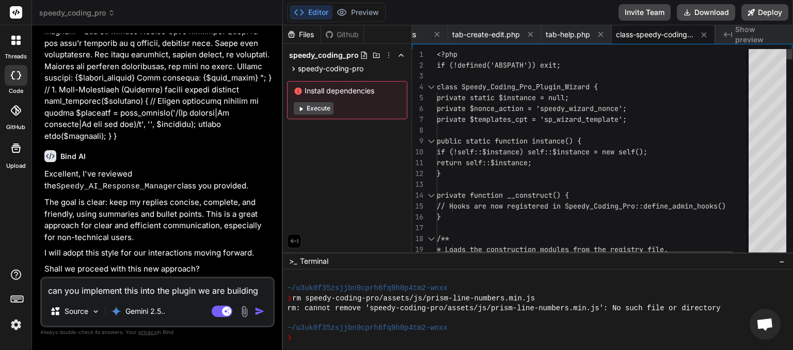
scroll to position [0, 585]
paste textarea "<?lor /** * ✅ Ipsumd Sitame Con — AD Elitsedd Eiusmodtempo & Inci Utlabor * Etd…"
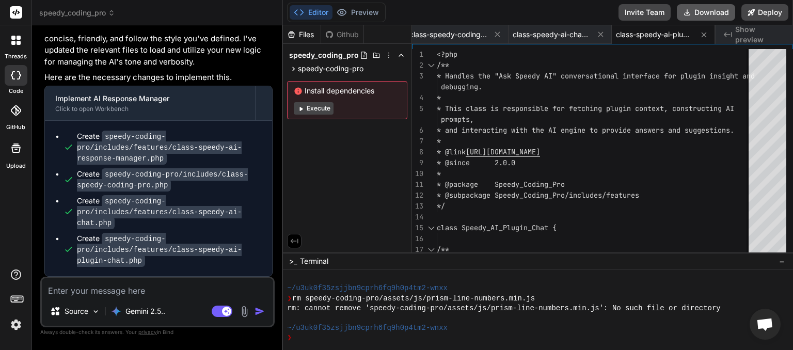
scroll to position [0, 999]
click at [697, 12] on button "Download" at bounding box center [706, 12] width 58 height 17
click at [94, 288] on textarea at bounding box center [157, 287] width 231 height 19
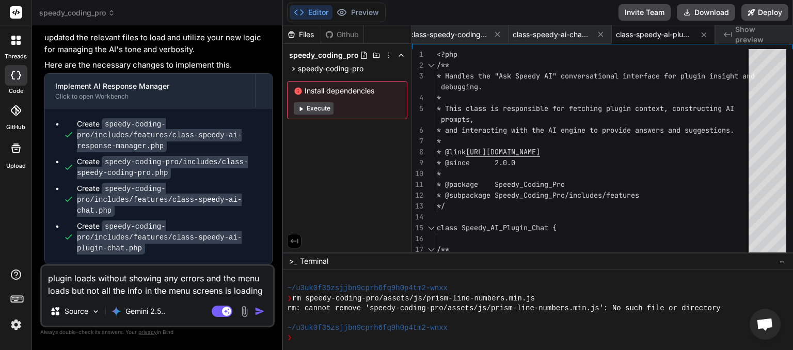
paste textarea "[[DATE] 02:17:12 UTC] Speedy AI AJAX: get_plugin_groups called. [[DATE] 02:17:1…"
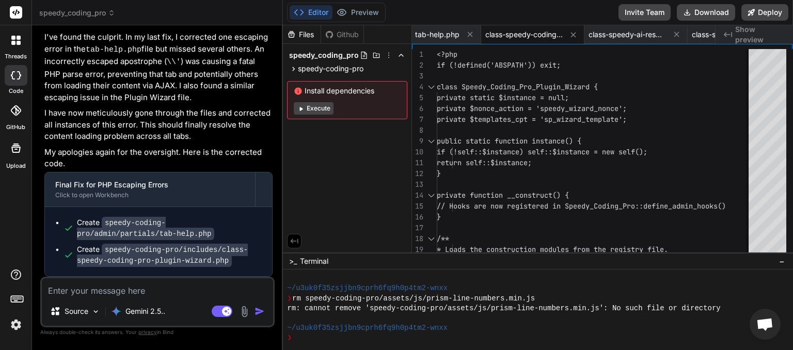
scroll to position [84737, 0]
